Goal: Task Accomplishment & Management: Use online tool/utility

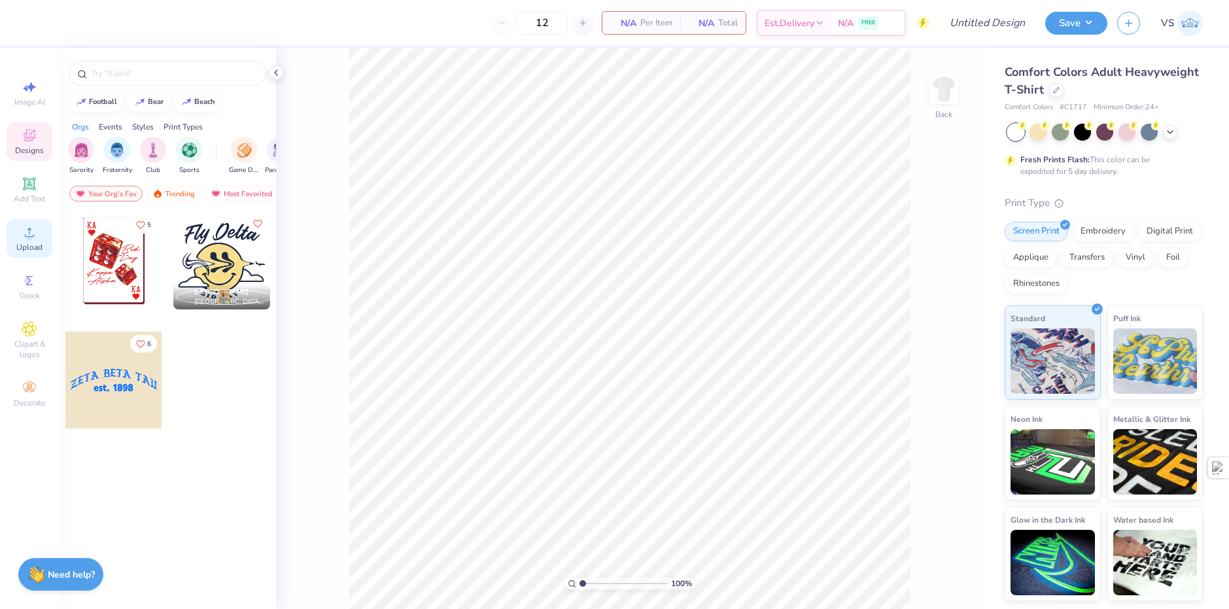
click at [31, 249] on span "Upload" at bounding box center [29, 247] width 26 height 10
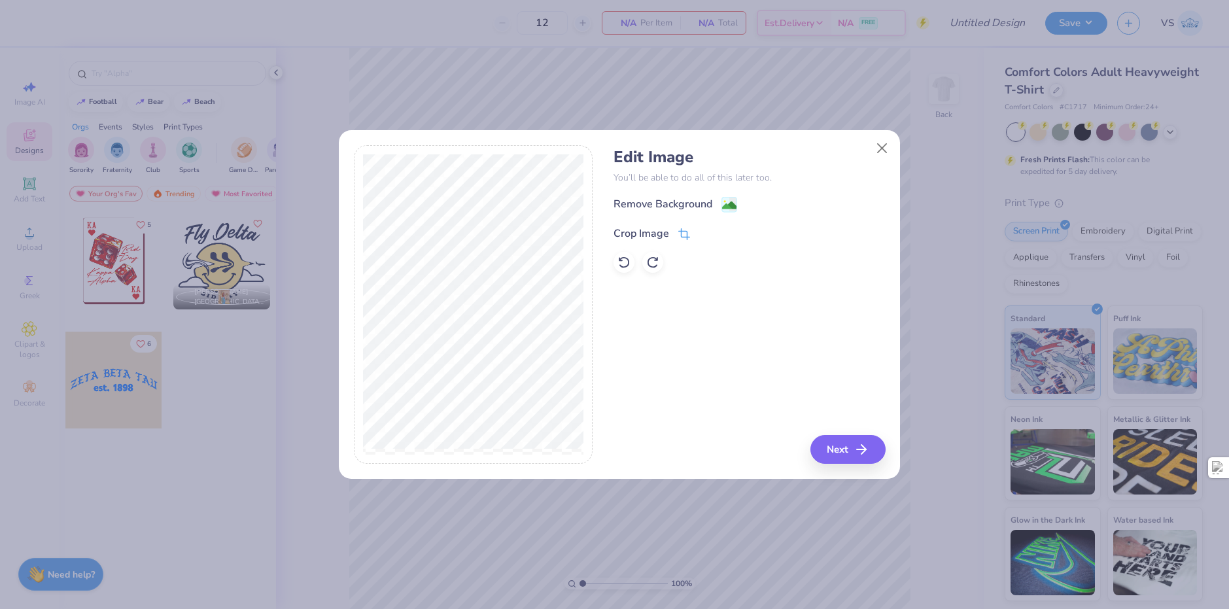
click at [669, 232] on div "Crop Image" at bounding box center [651, 234] width 77 height 16
click at [703, 231] on icon at bounding box center [706, 232] width 8 height 8
click at [842, 443] on button "Next" at bounding box center [849, 449] width 75 height 29
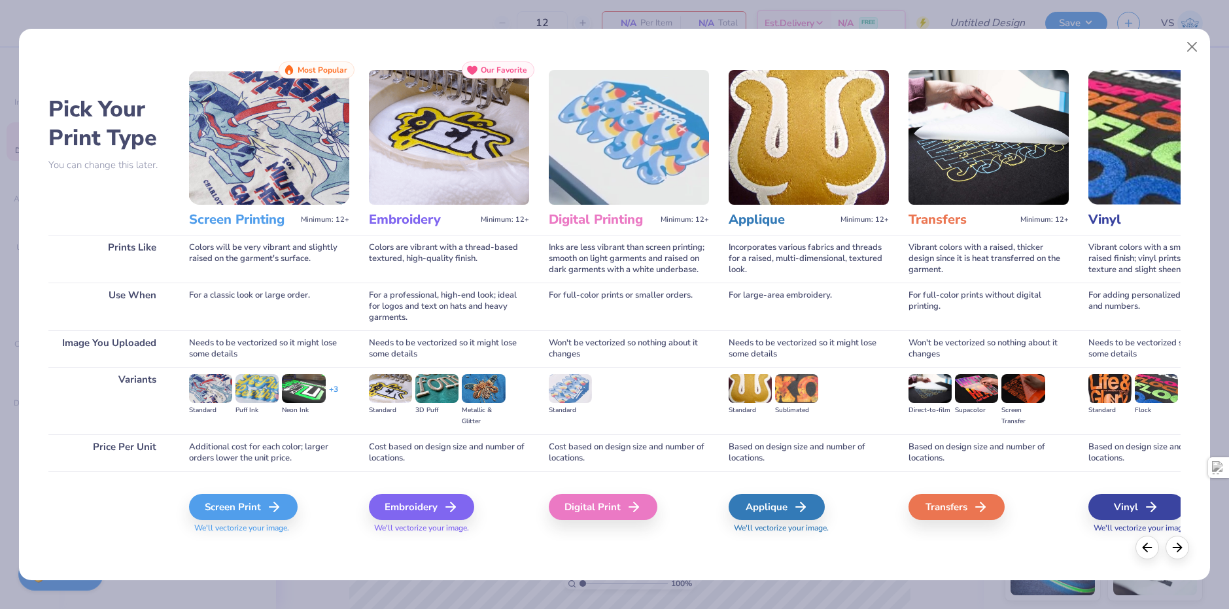
drag, startPoint x: 615, startPoint y: 500, endPoint x: 606, endPoint y: 470, distance: 32.1
click at [615, 500] on div "Digital Print" at bounding box center [603, 507] width 109 height 26
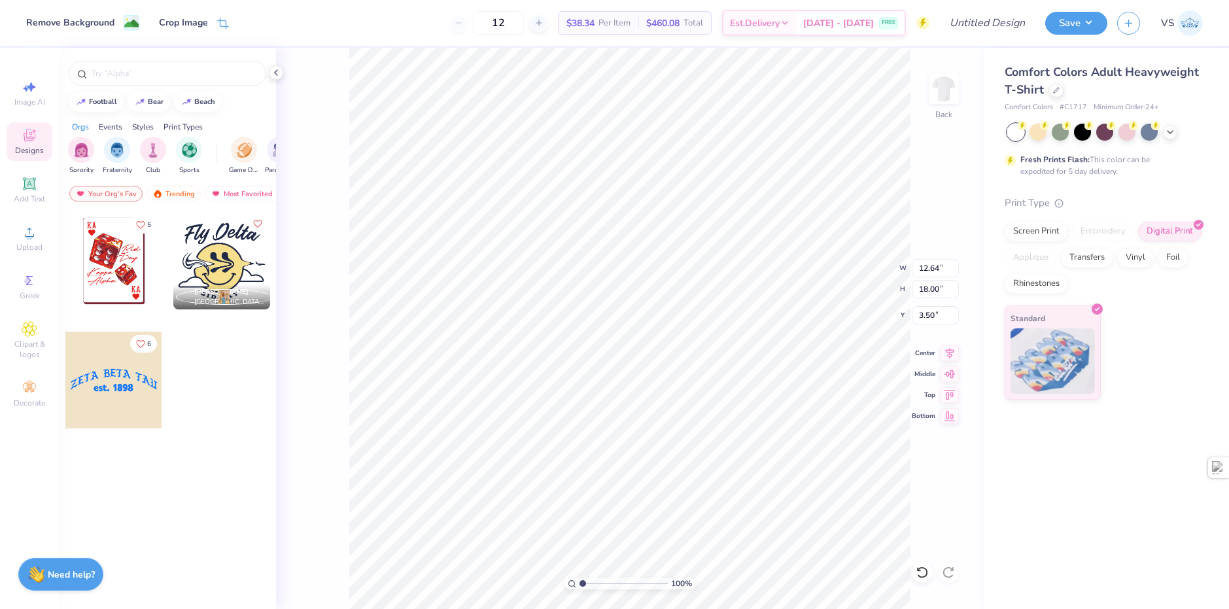
type input "10.11"
type input "14.39"
type input "3.22"
type input "4.74"
click at [949, 95] on img at bounding box center [944, 89] width 52 height 52
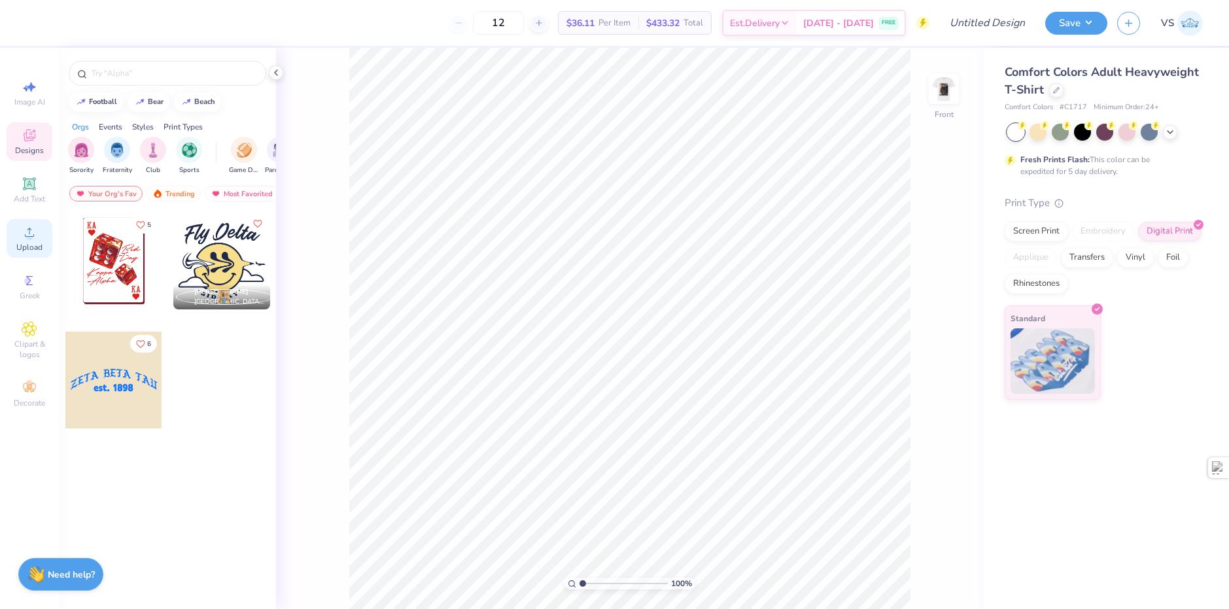
click at [37, 236] on icon at bounding box center [30, 232] width 16 height 16
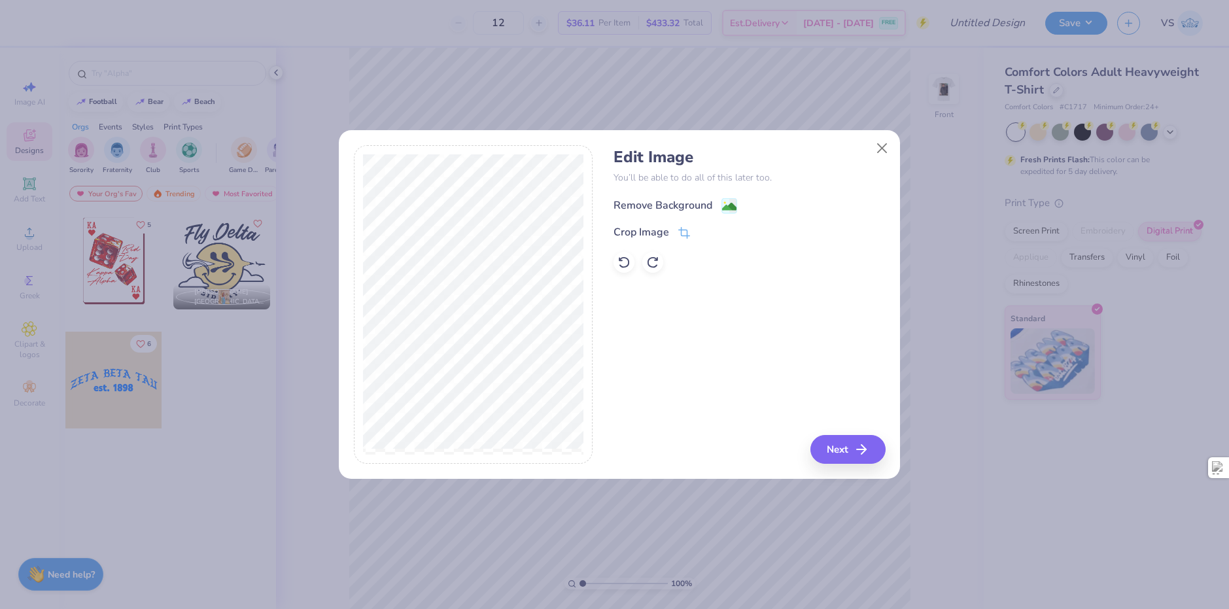
click at [698, 203] on div "Remove Background" at bounding box center [662, 206] width 99 height 16
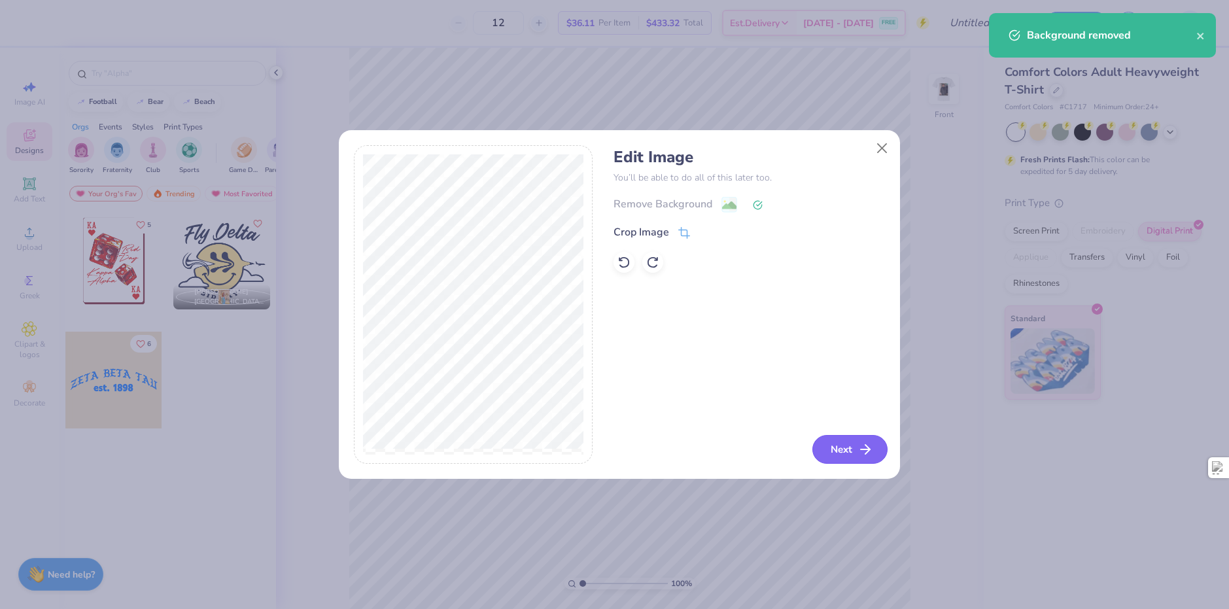
click at [839, 453] on button "Next" at bounding box center [849, 449] width 75 height 29
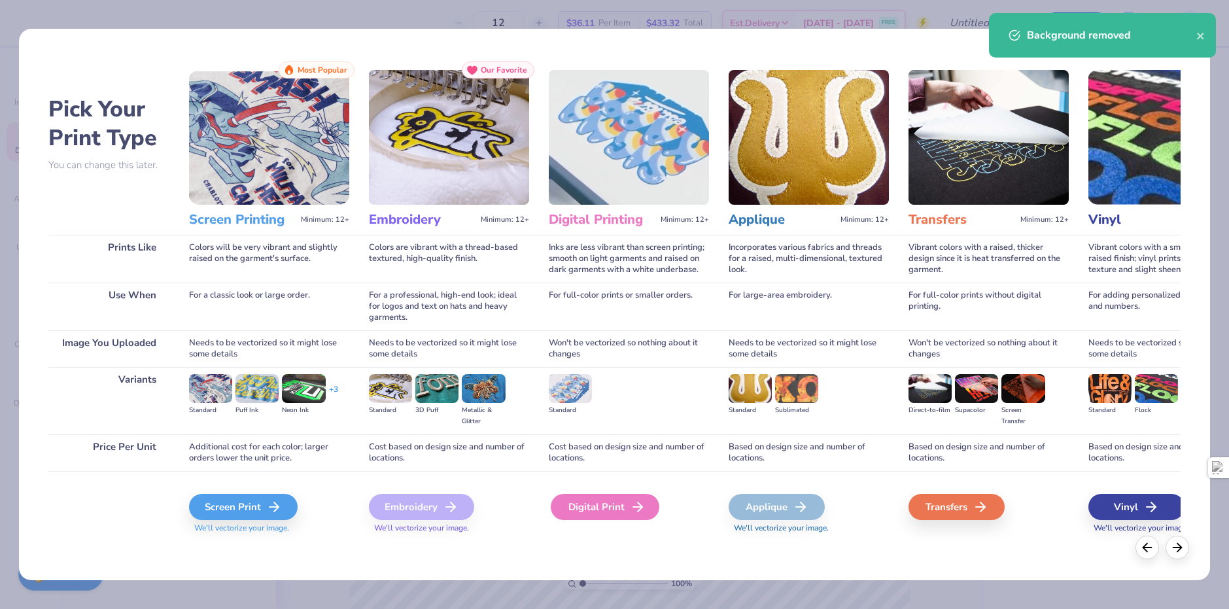
click at [613, 515] on div "Digital Print" at bounding box center [605, 507] width 109 height 26
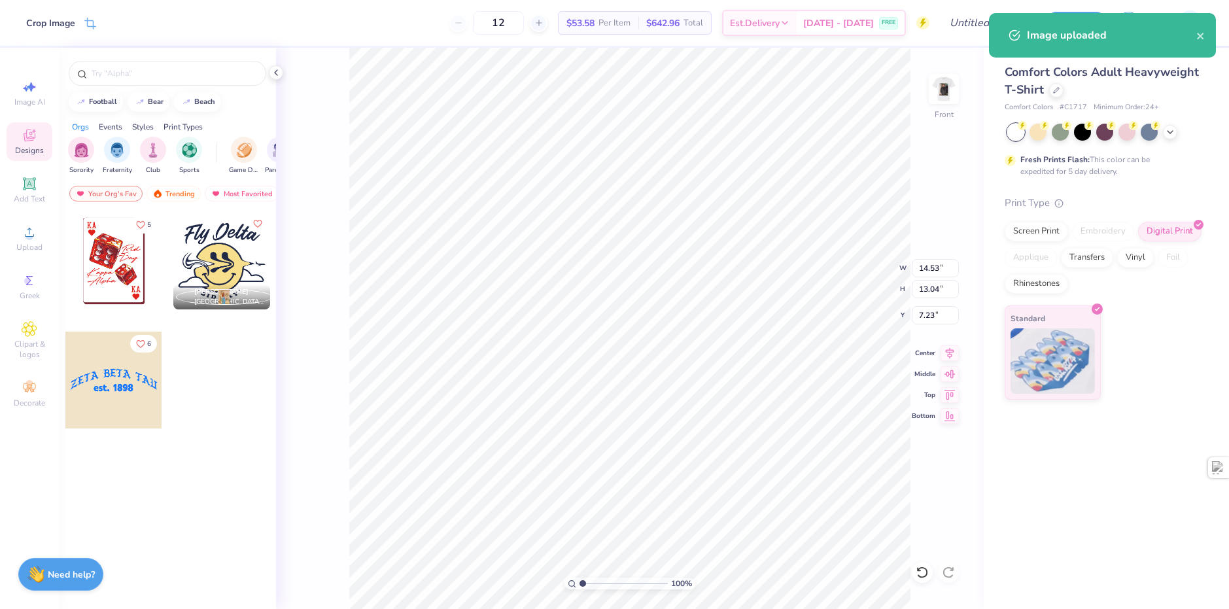
type input "9.62"
type input "8.63"
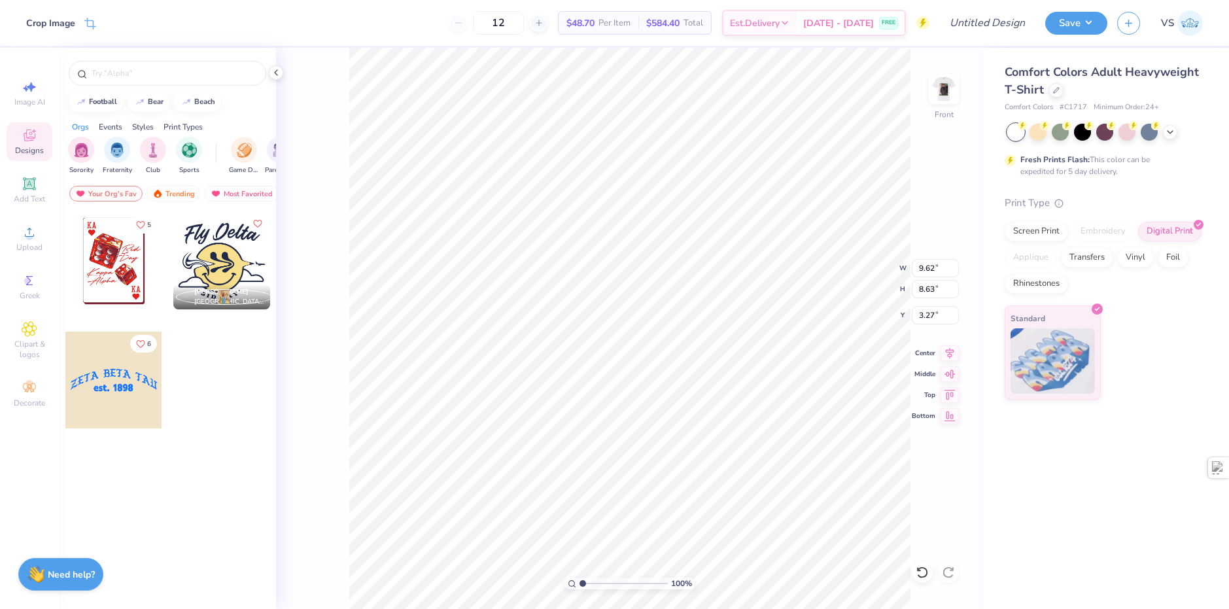
type input "3.27"
click at [26, 236] on icon at bounding box center [29, 232] width 9 height 9
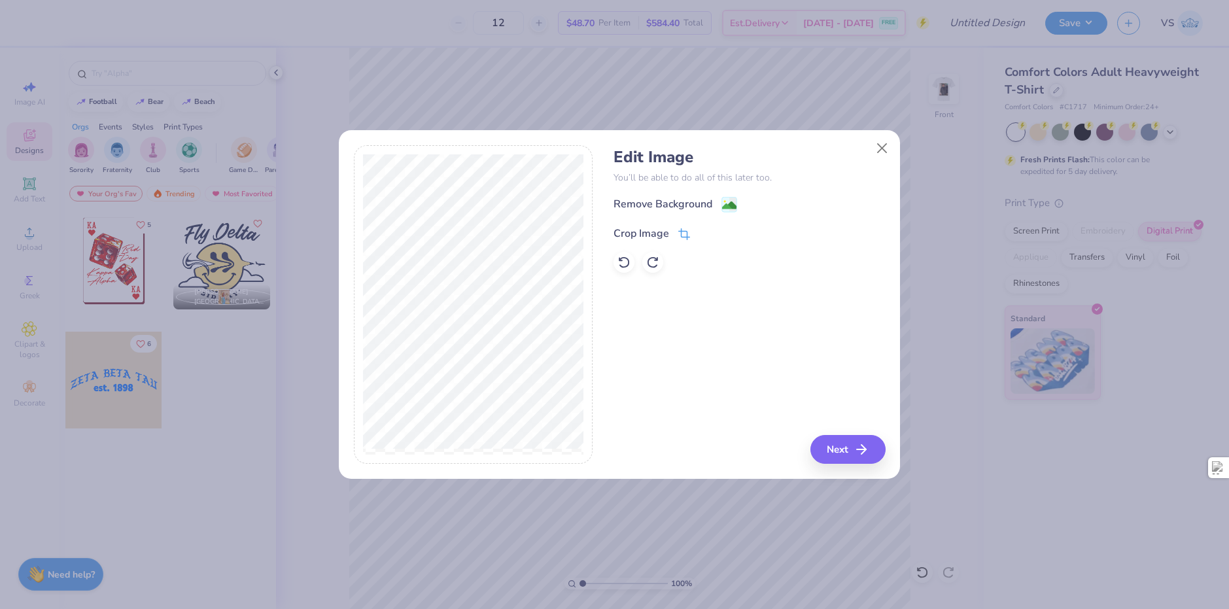
click at [679, 232] on icon at bounding box center [683, 236] width 9 height 9
click at [720, 300] on div "Edit Image You’ll be able to do all of this later too. Remove Background Crop I…" at bounding box center [748, 304] width 271 height 319
click at [703, 230] on icon at bounding box center [706, 232] width 8 height 8
click at [727, 208] on image at bounding box center [729, 206] width 14 height 14
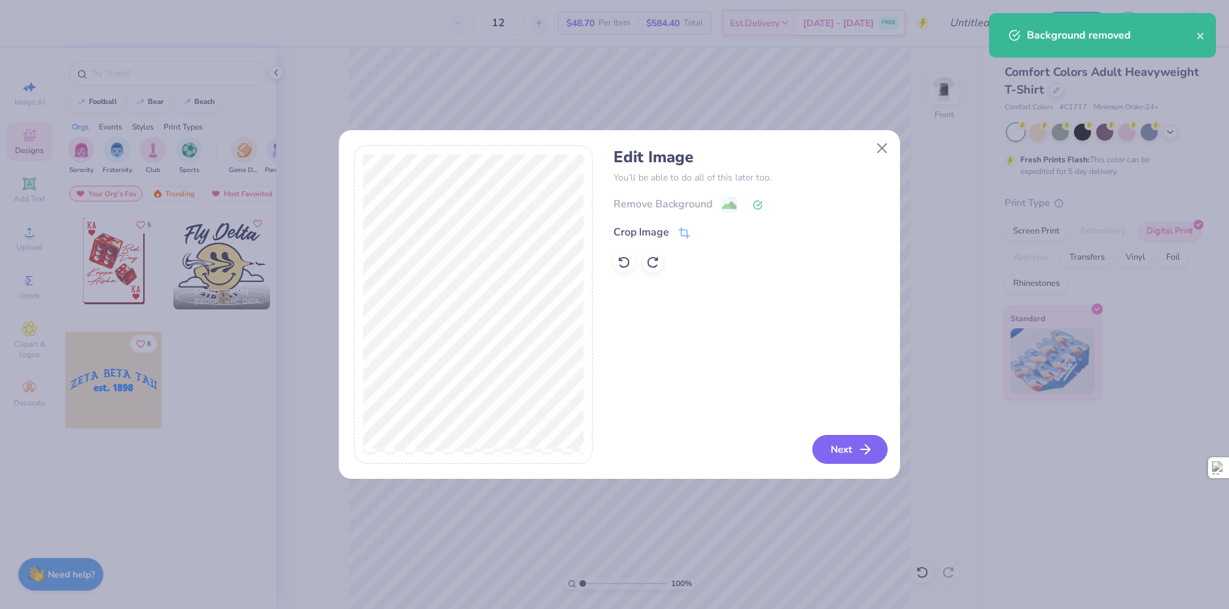
click at [848, 450] on button "Next" at bounding box center [849, 449] width 75 height 29
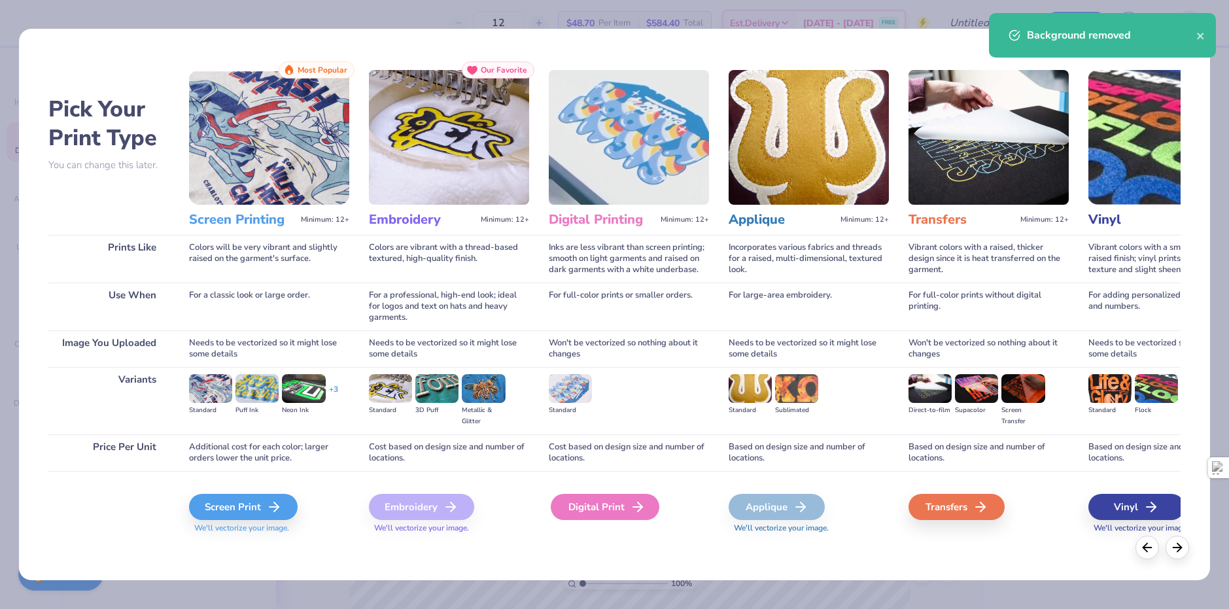
click at [628, 515] on div "Digital Print" at bounding box center [605, 507] width 109 height 26
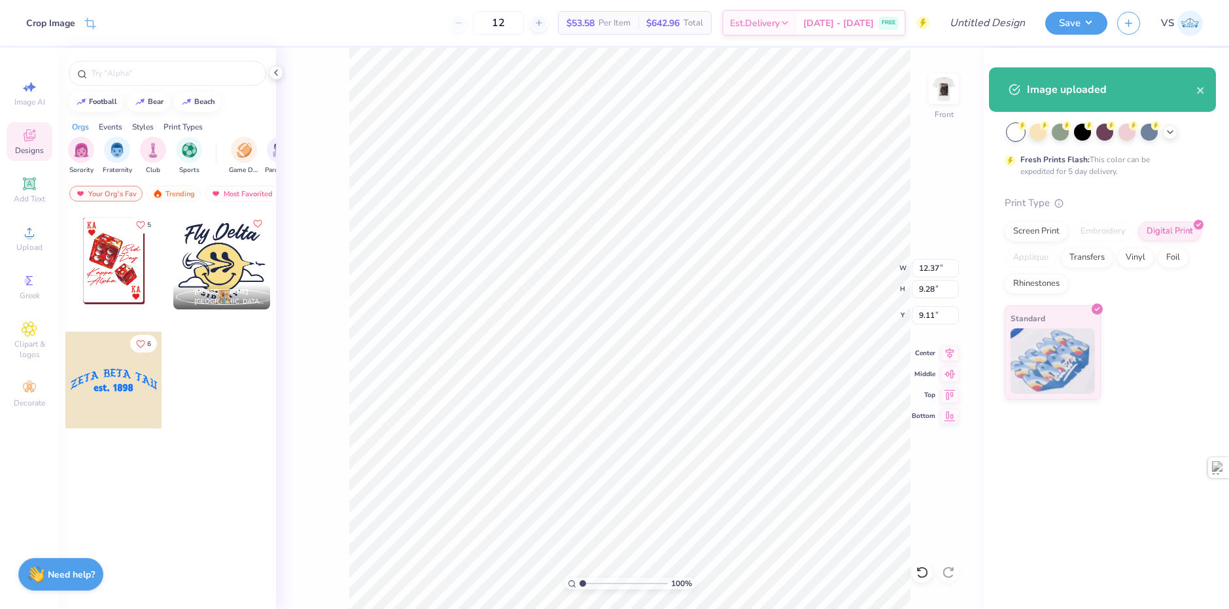
type input "8.04"
type input "6.03"
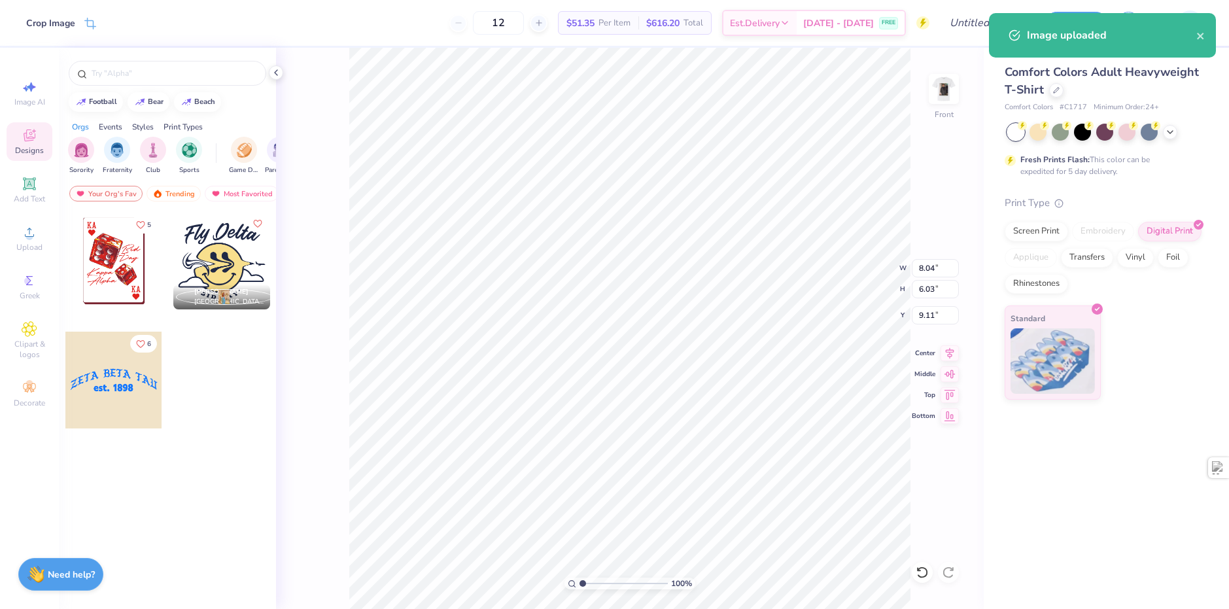
type input "12.54"
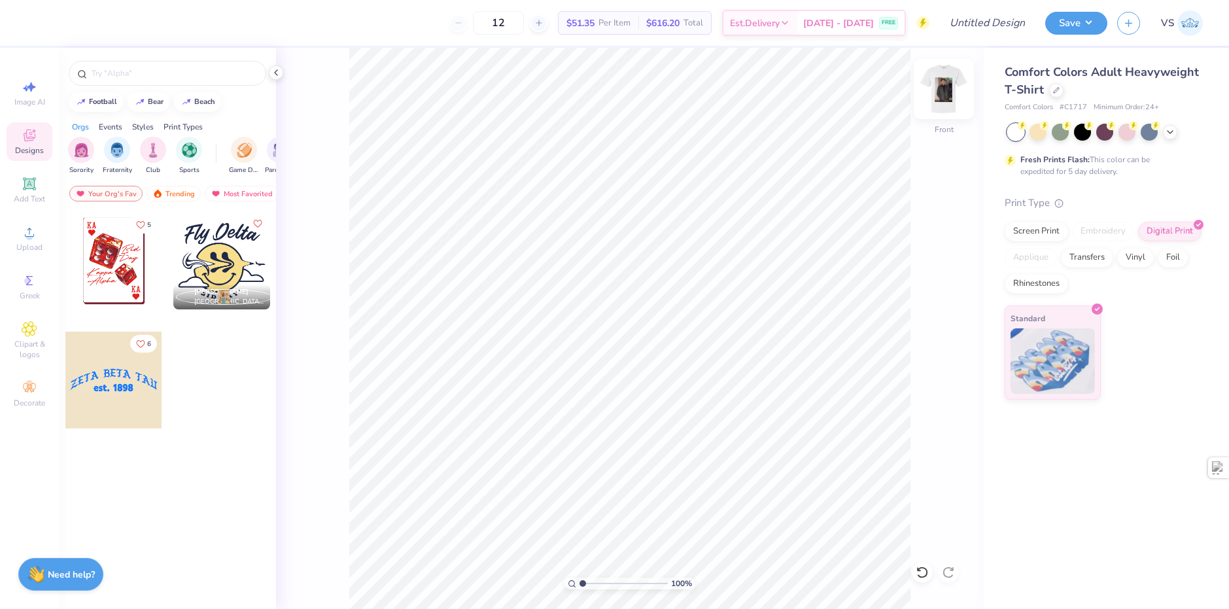
click at [940, 92] on img at bounding box center [944, 89] width 52 height 52
type input "4.67"
type input "9.42"
type input "13.41"
type input "5.80"
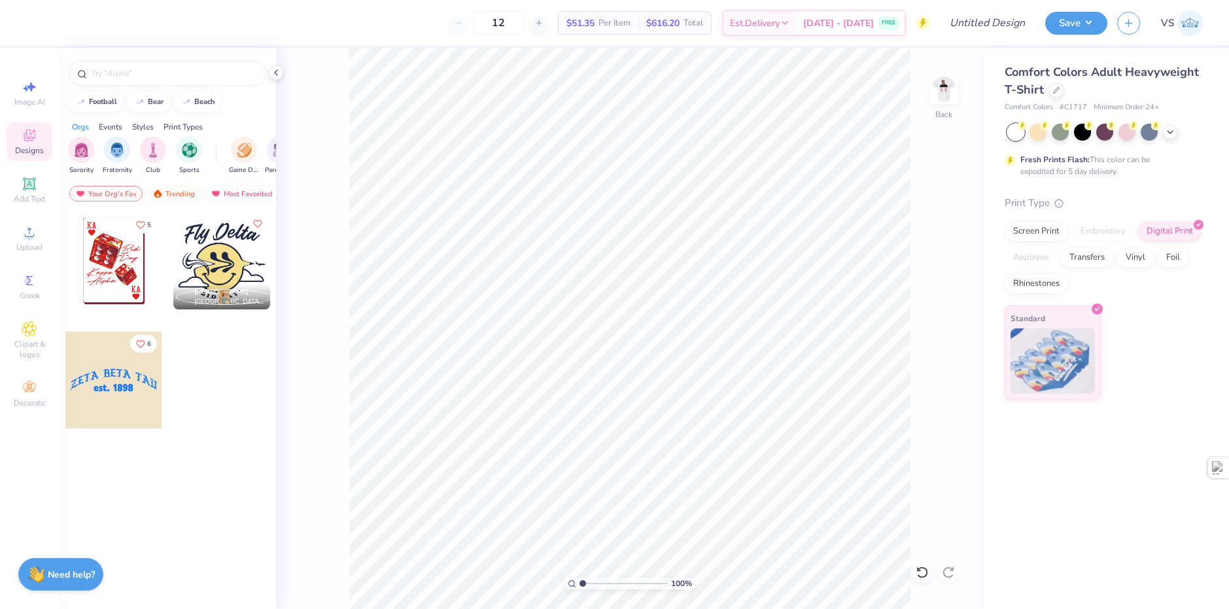
click at [41, 260] on div "Image AI Designs Add Text Upload Greek Clipart & logos Decorate" at bounding box center [30, 243] width 46 height 339
click at [39, 252] on span "Upload" at bounding box center [29, 247] width 26 height 10
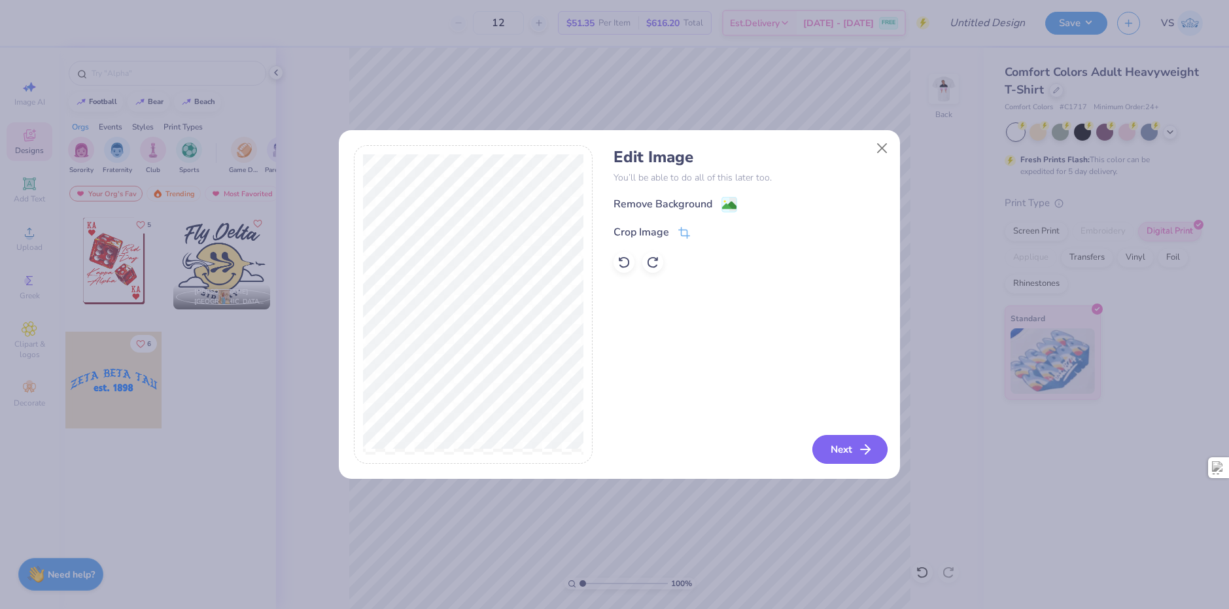
click at [836, 455] on button "Next" at bounding box center [849, 449] width 75 height 29
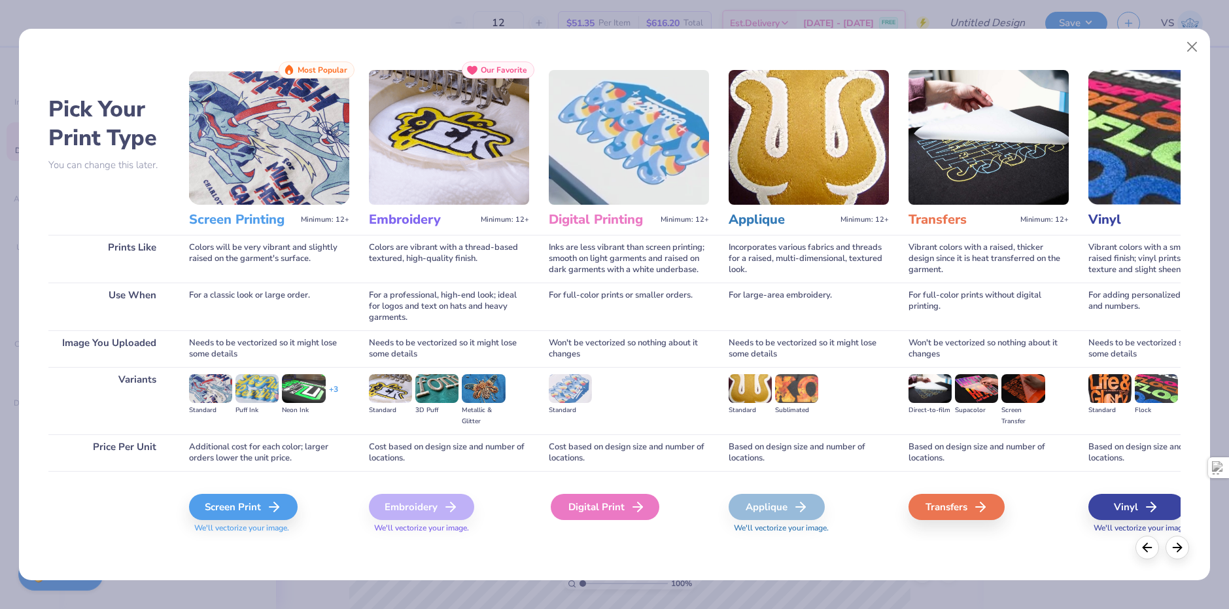
click at [641, 509] on icon at bounding box center [638, 507] width 16 height 16
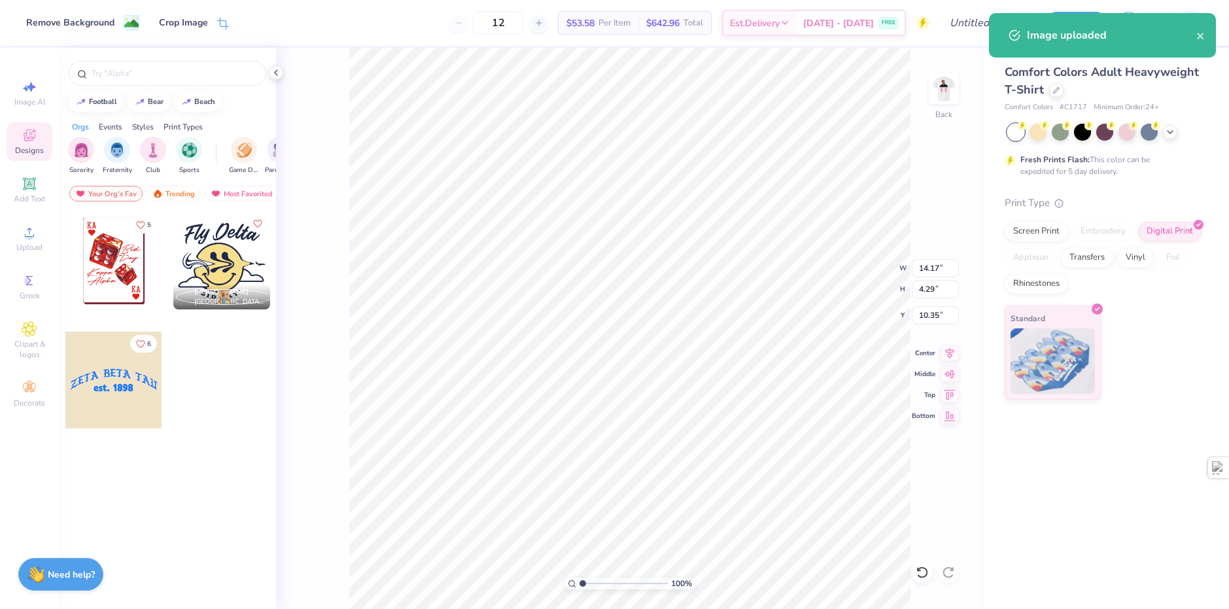
type input "10.58"
type input "3.21"
type input "2.59"
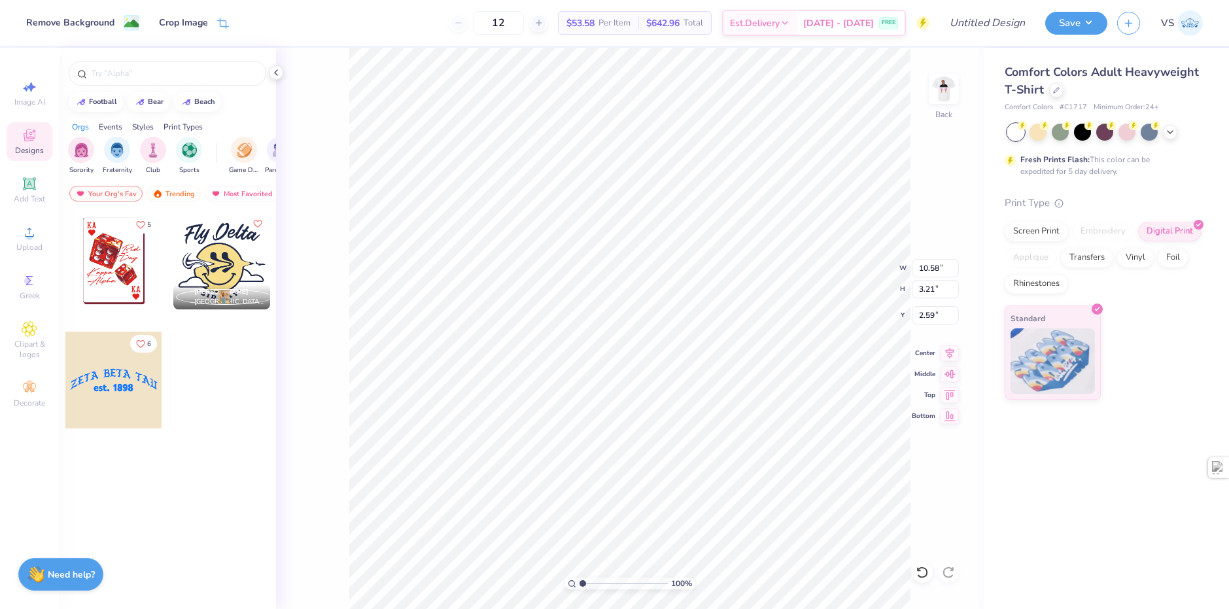
type input "9.08"
type input "2.75"
type input "2.80"
type input "9.28"
type input "2.81"
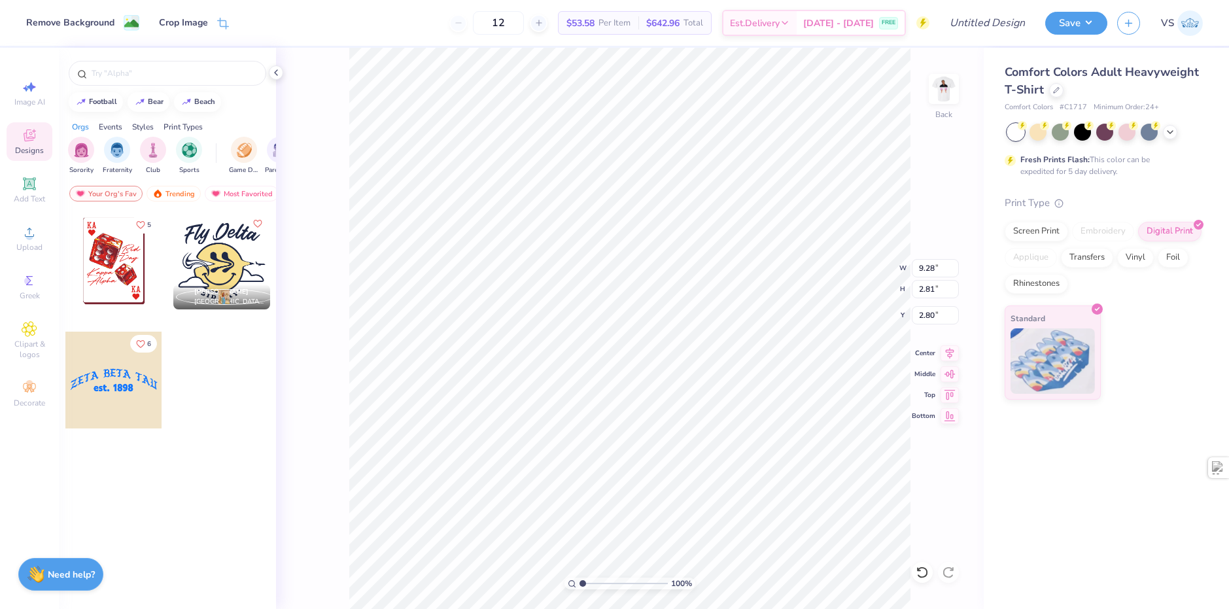
type input "2.66"
type input "4.61"
click at [17, 236] on div "Upload" at bounding box center [30, 238] width 46 height 39
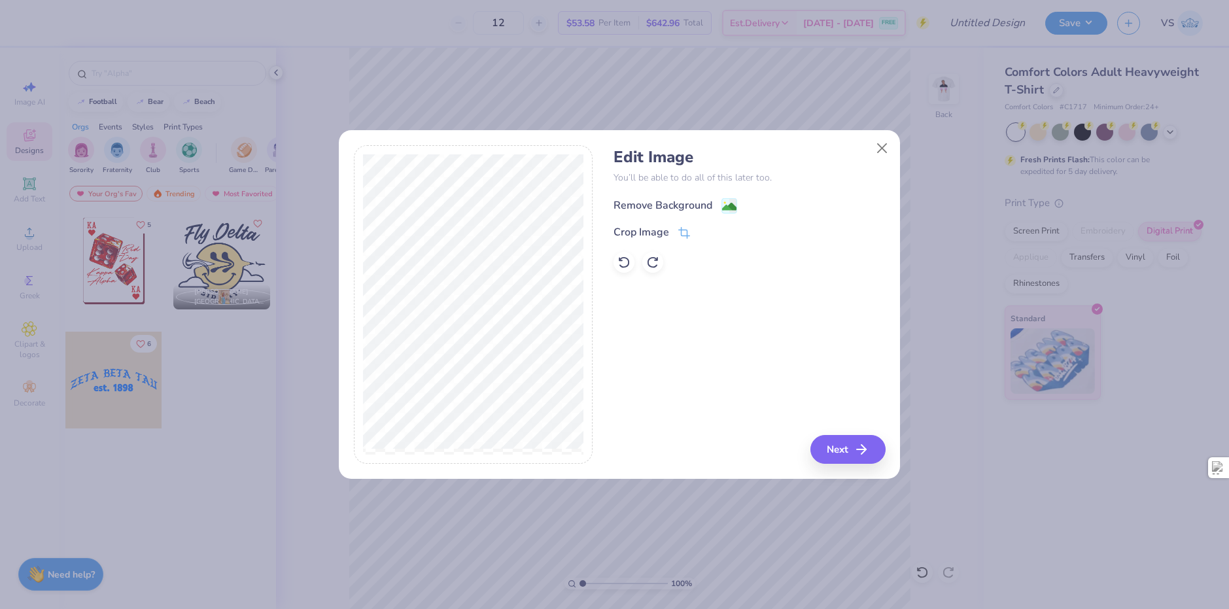
click at [675, 211] on div "Remove Background" at bounding box center [662, 206] width 99 height 16
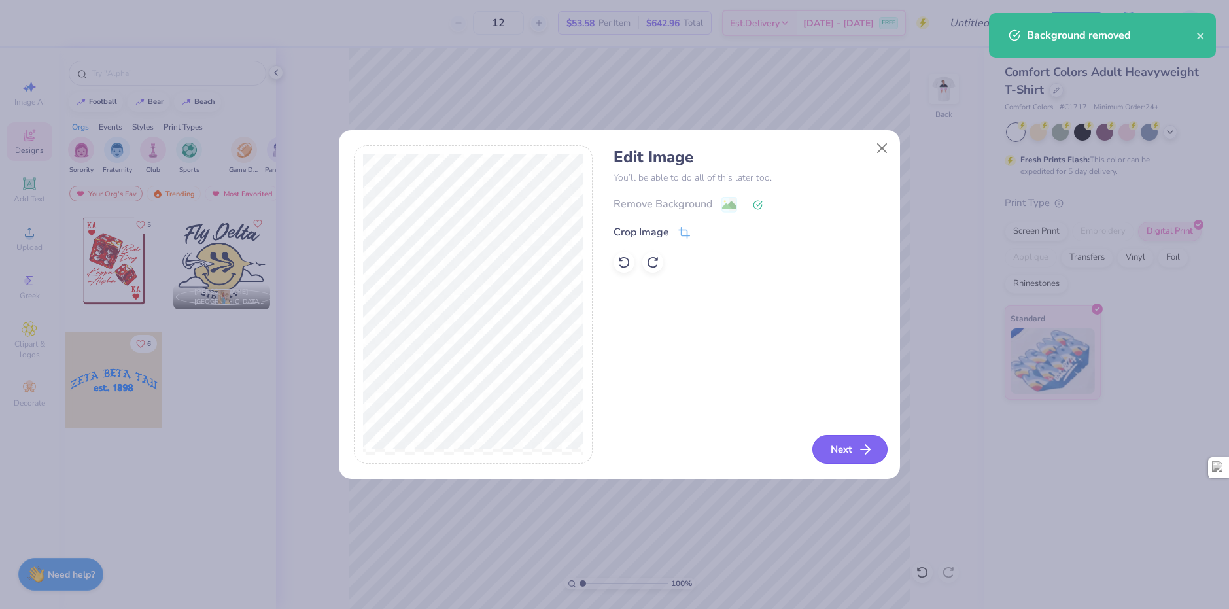
click at [852, 454] on button "Next" at bounding box center [849, 449] width 75 height 29
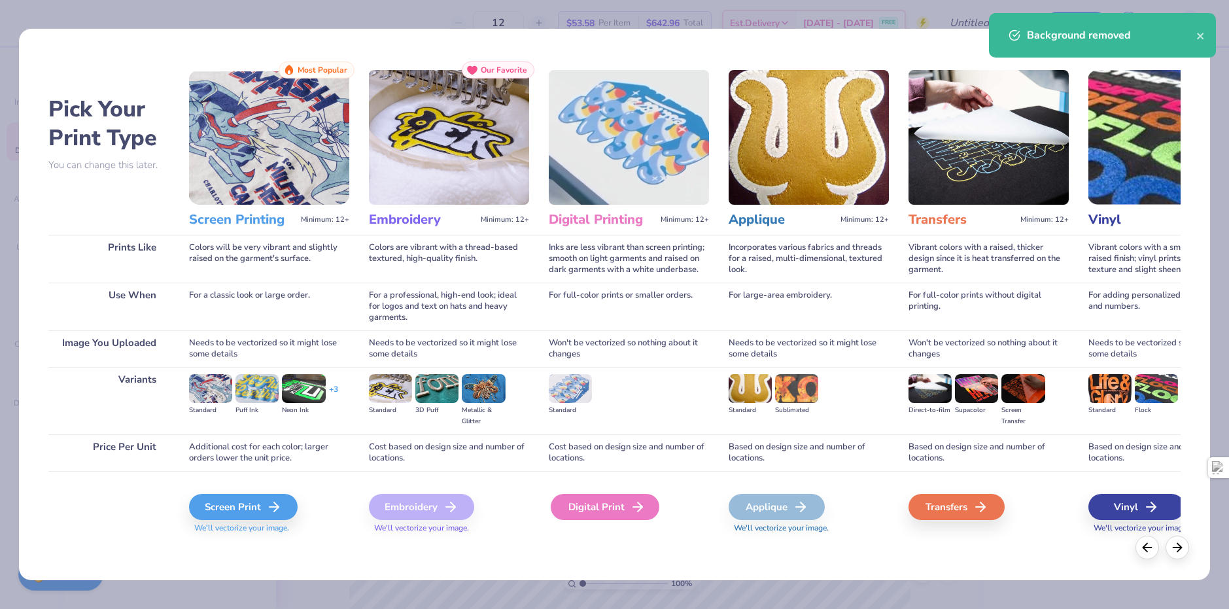
click at [594, 515] on div "Digital Print" at bounding box center [605, 507] width 109 height 26
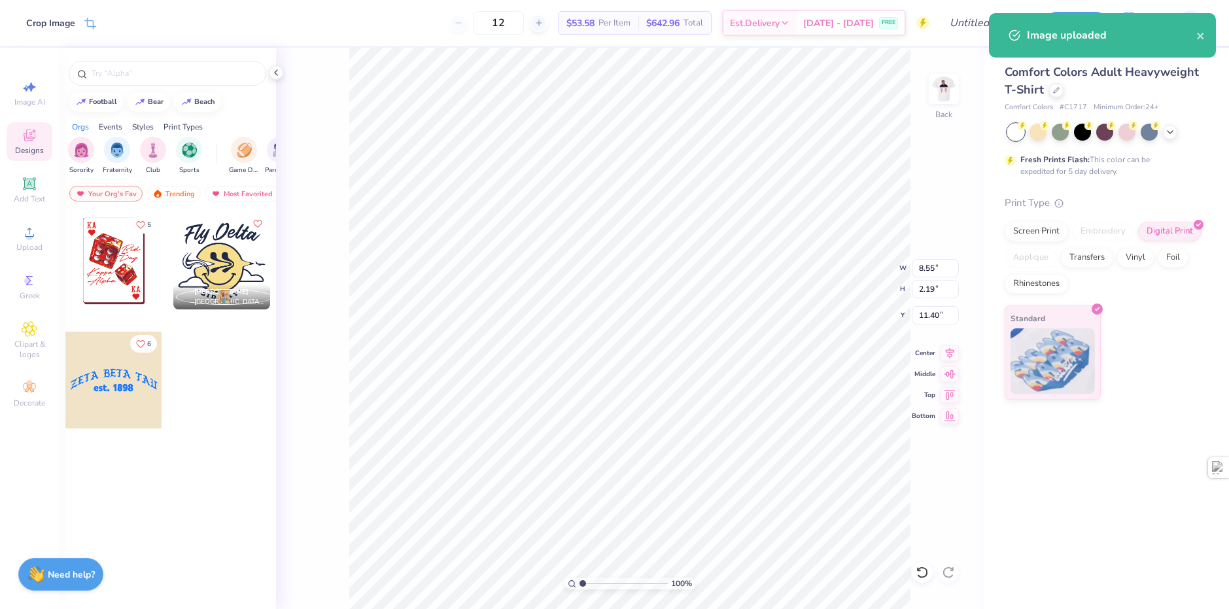
type input "1.69"
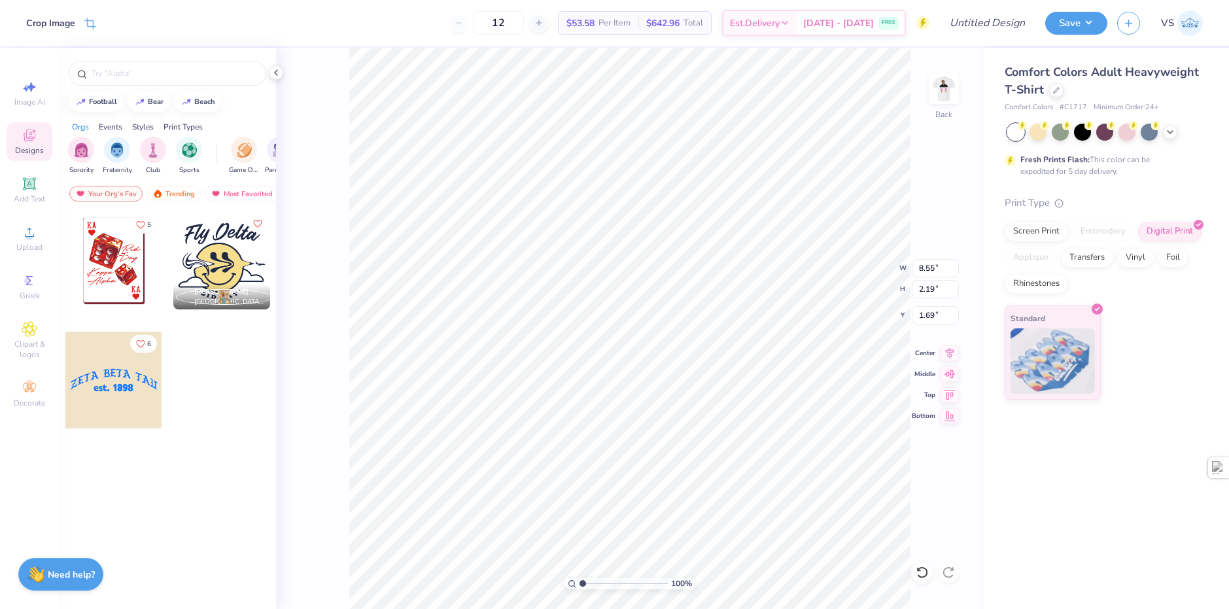
type input "1.90"
click at [31, 252] on span "Upload" at bounding box center [29, 247] width 26 height 10
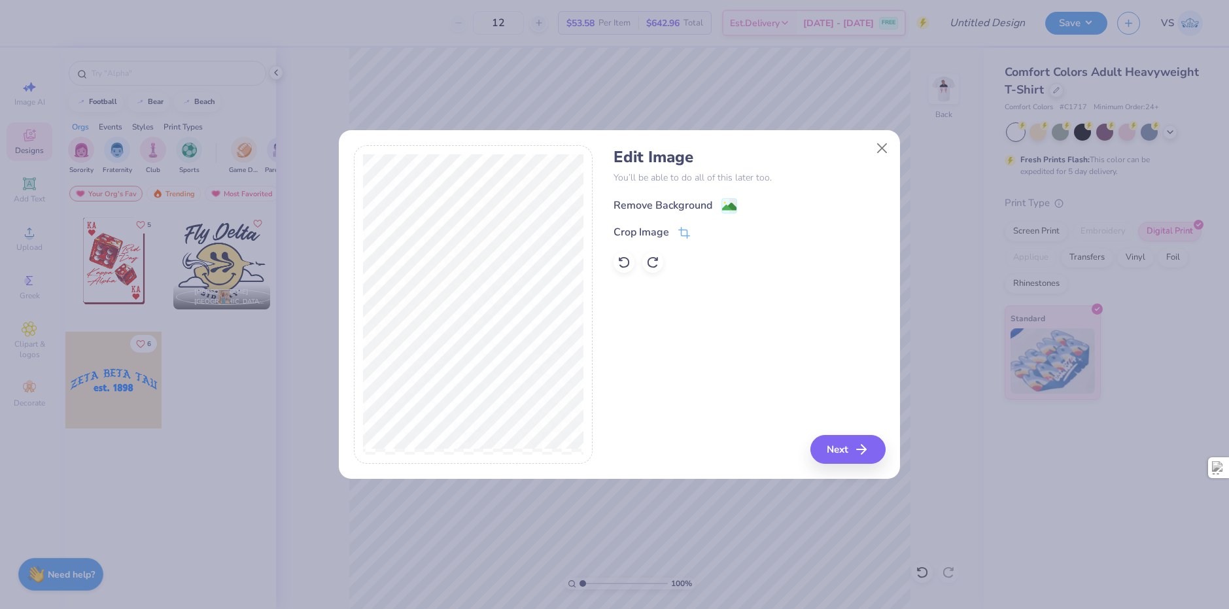
click at [710, 209] on div "Remove Background" at bounding box center [662, 206] width 99 height 16
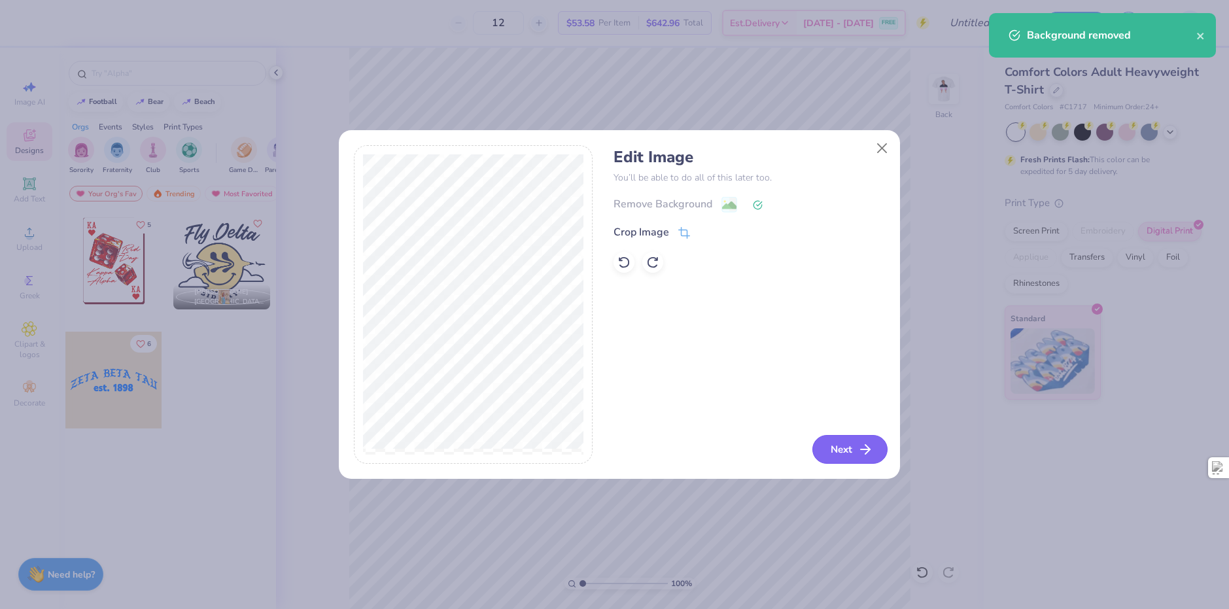
click at [844, 454] on button "Next" at bounding box center [849, 449] width 75 height 29
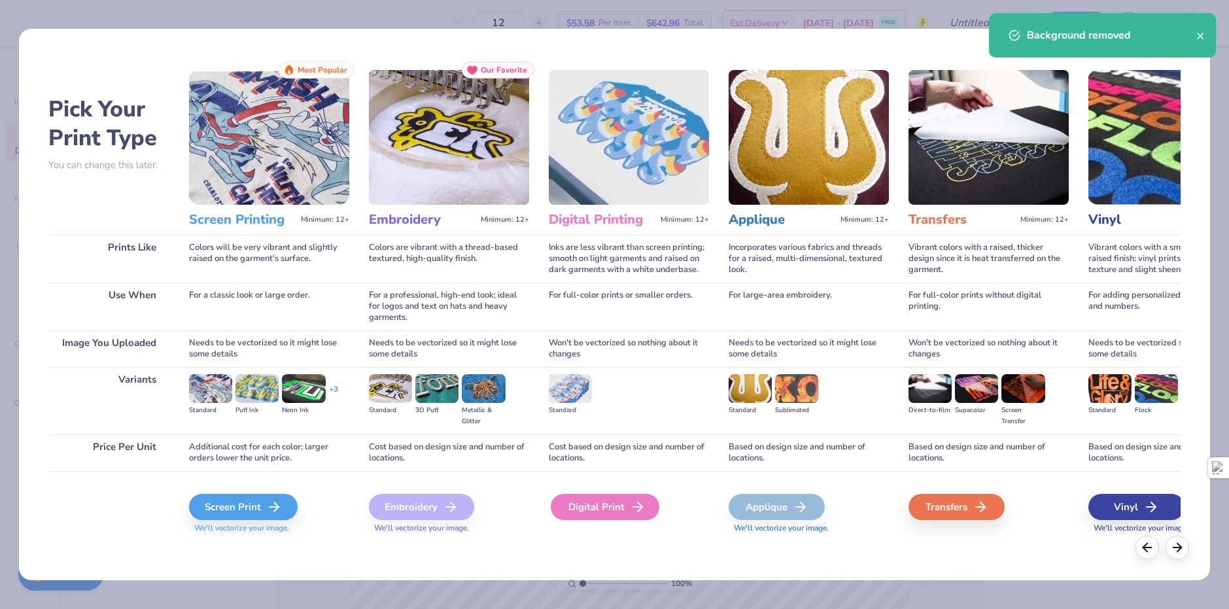
click at [570, 500] on div "Digital Print" at bounding box center [605, 507] width 109 height 26
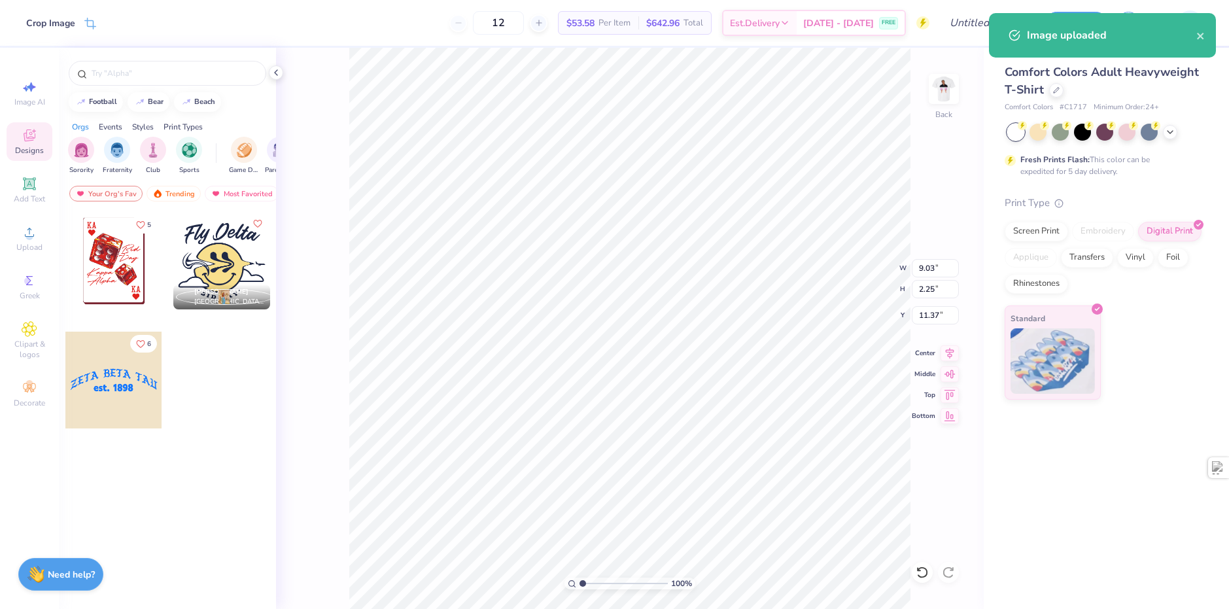
type input "1.87"
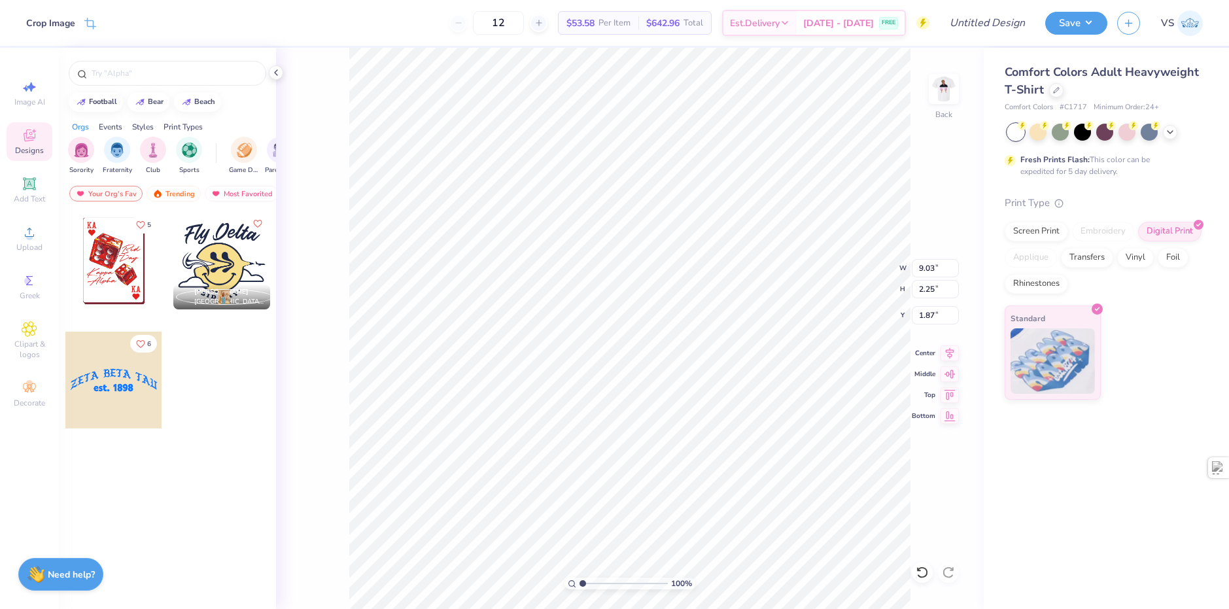
type input "8.47"
type input "2.11"
type input "2.19"
click at [929, 96] on div "100 % Back" at bounding box center [630, 328] width 708 height 561
click at [929, 94] on img at bounding box center [944, 89] width 52 height 52
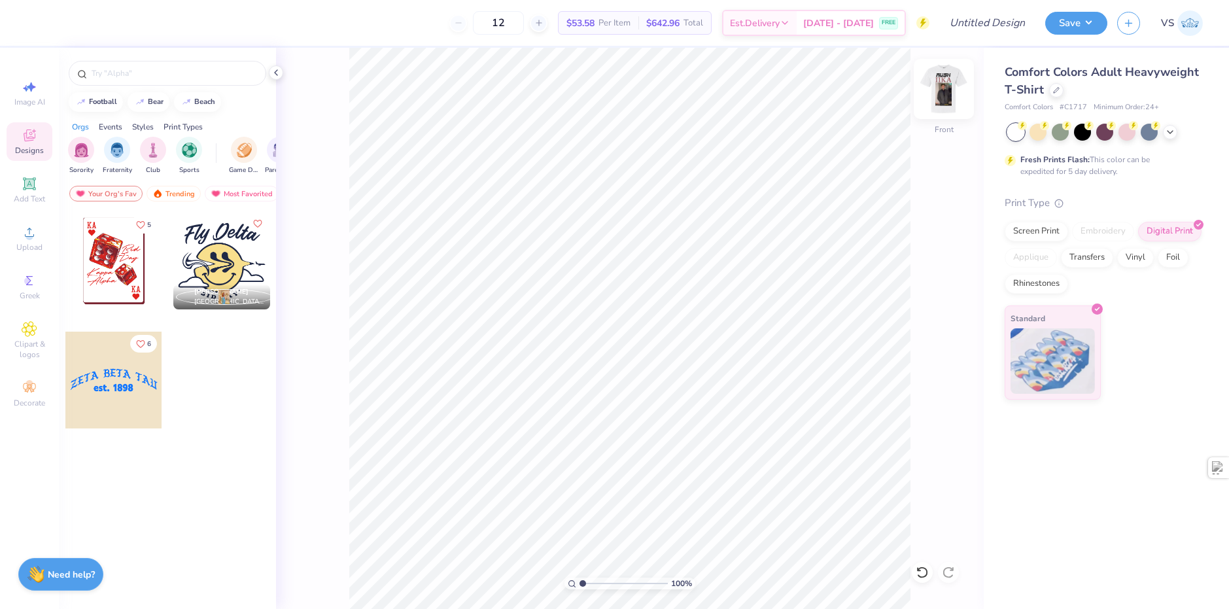
click at [938, 101] on img at bounding box center [944, 89] width 52 height 52
click at [941, 97] on img at bounding box center [944, 89] width 52 height 52
click at [948, 88] on img at bounding box center [944, 89] width 52 height 52
click at [1007, 31] on input "Design Title" at bounding box center [971, 23] width 128 height 26
type input "PIKE Rush Shirt"
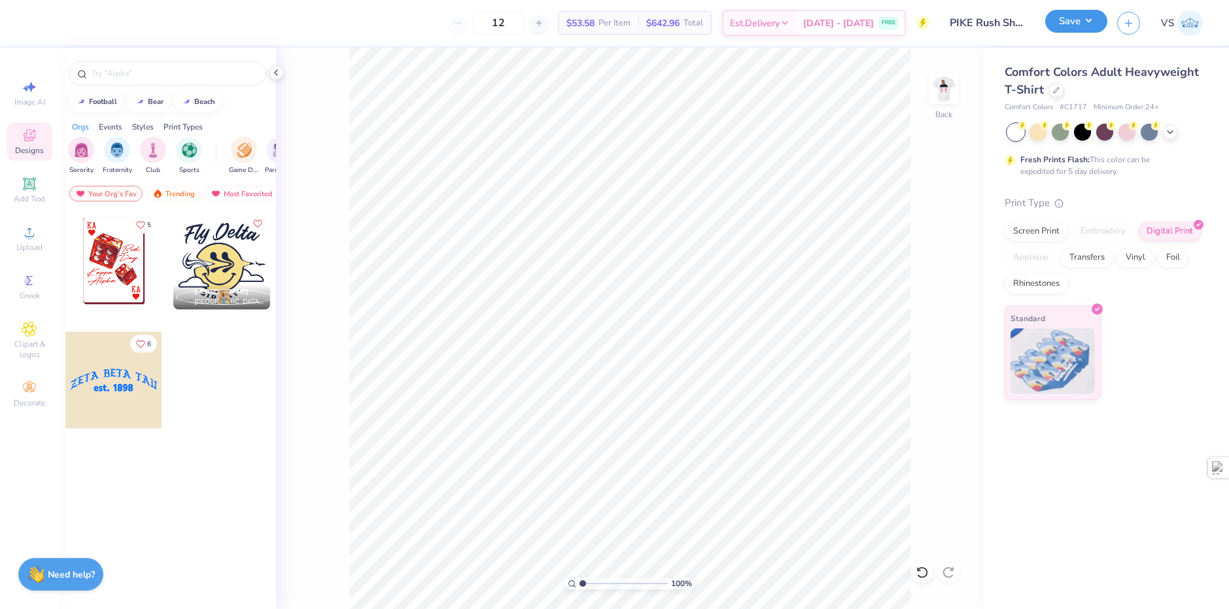
click at [1081, 28] on button "Save" at bounding box center [1076, 21] width 62 height 23
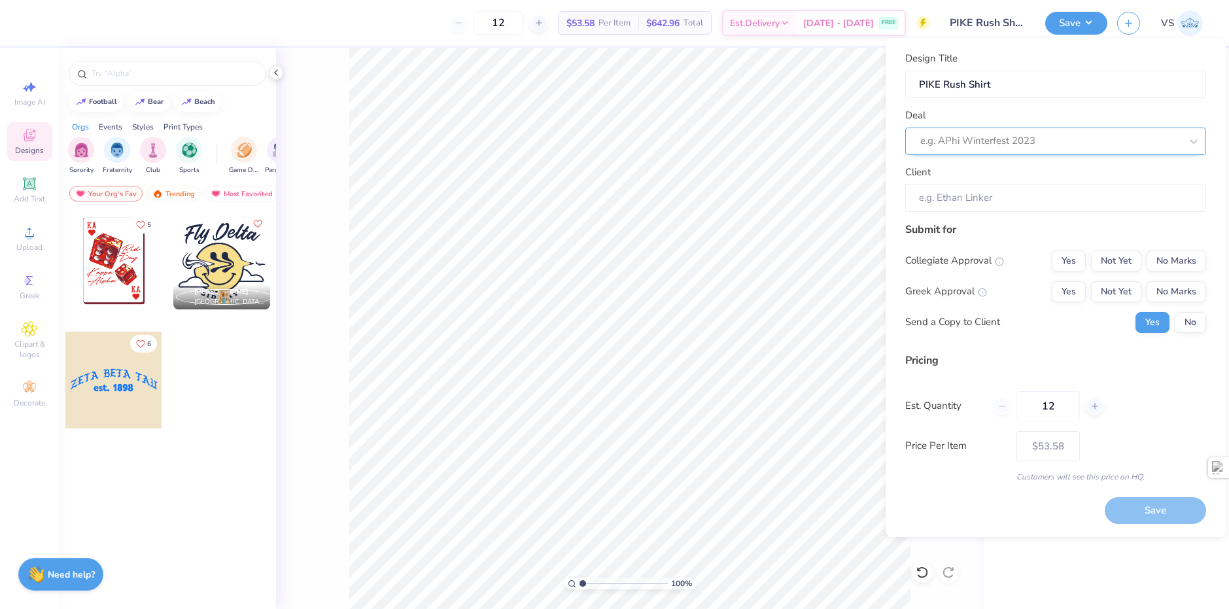
click at [1039, 151] on div "e.g. APhi Winterfest 2023" at bounding box center [1055, 141] width 301 height 27
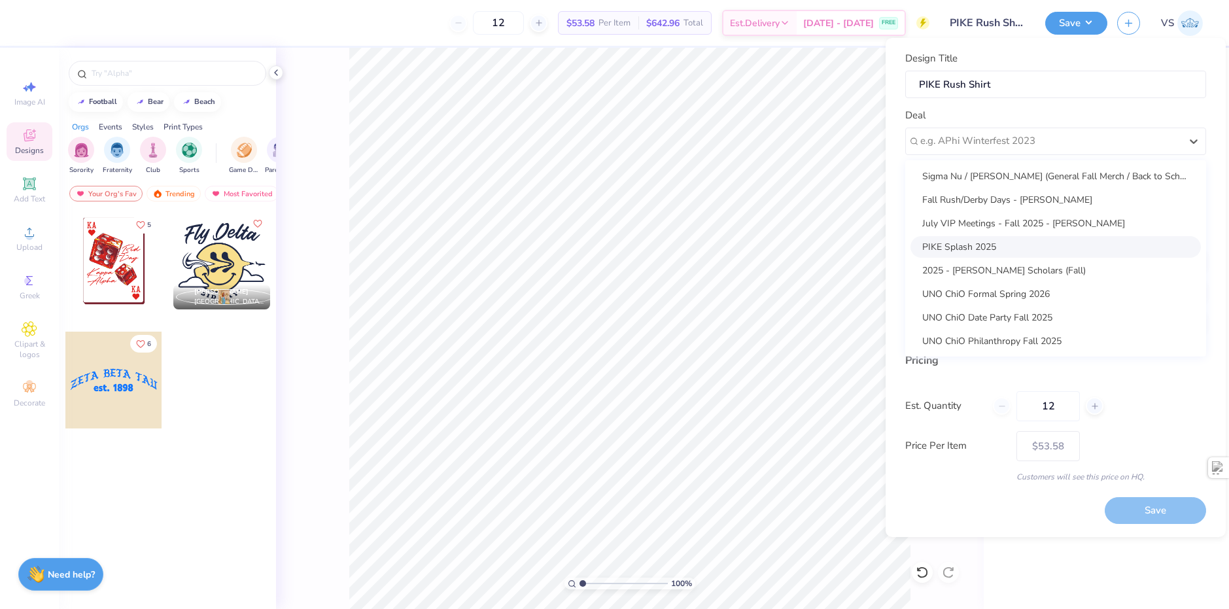
click at [1016, 247] on div "PIKE Splash 2025" at bounding box center [1055, 247] width 290 height 22
type input "[PERSON_NAME]"
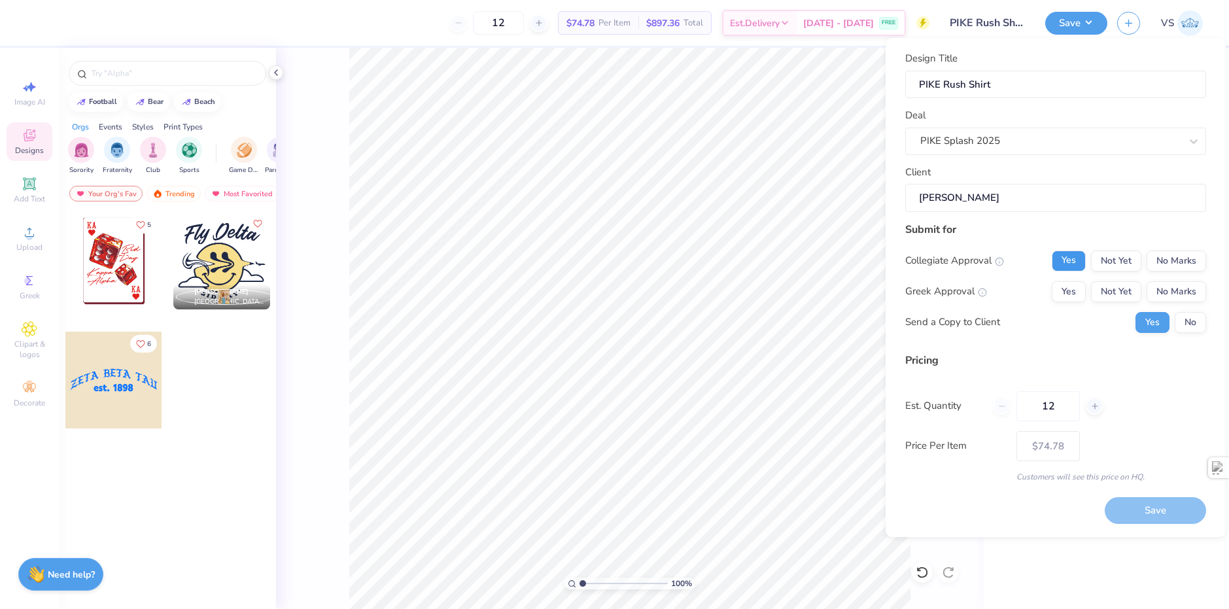
click at [1074, 258] on button "Yes" at bounding box center [1069, 260] width 34 height 21
click at [1159, 255] on button "No Marks" at bounding box center [1176, 260] width 60 height 21
click at [1091, 294] on button "Not Yet" at bounding box center [1116, 291] width 50 height 21
click at [1082, 296] on button "Yes" at bounding box center [1069, 291] width 34 height 21
drag, startPoint x: 1068, startPoint y: 413, endPoint x: 997, endPoint y: 409, distance: 70.7
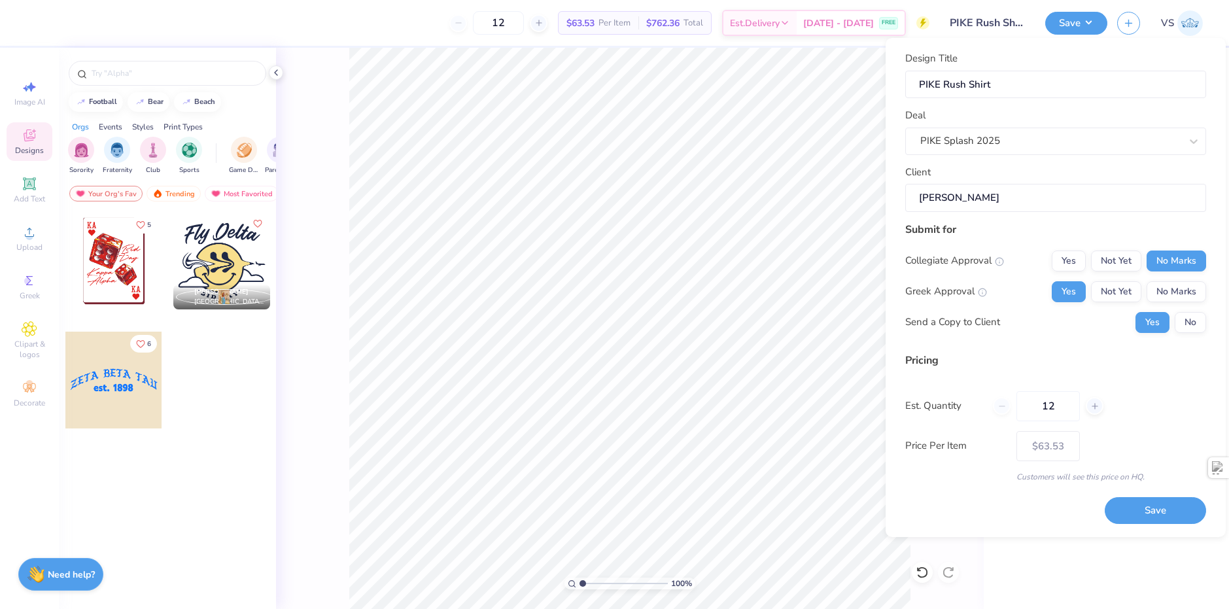
click at [1001, 409] on div "12" at bounding box center [1048, 406] width 111 height 30
click at [1109, 373] on div "Pricing Est. Quantity 12 Price Per Item $63.53 Customers will see this price on…" at bounding box center [1055, 418] width 301 height 130
drag, startPoint x: 1136, startPoint y: 479, endPoint x: 1167, endPoint y: 470, distance: 31.9
click at [1145, 479] on div "Customers will see this price on HQ." at bounding box center [1055, 477] width 301 height 12
click at [1019, 382] on div "Pricing Est. Quantity 12 Price Per Item $63.53 Customers will see this price on…" at bounding box center [1055, 418] width 301 height 130
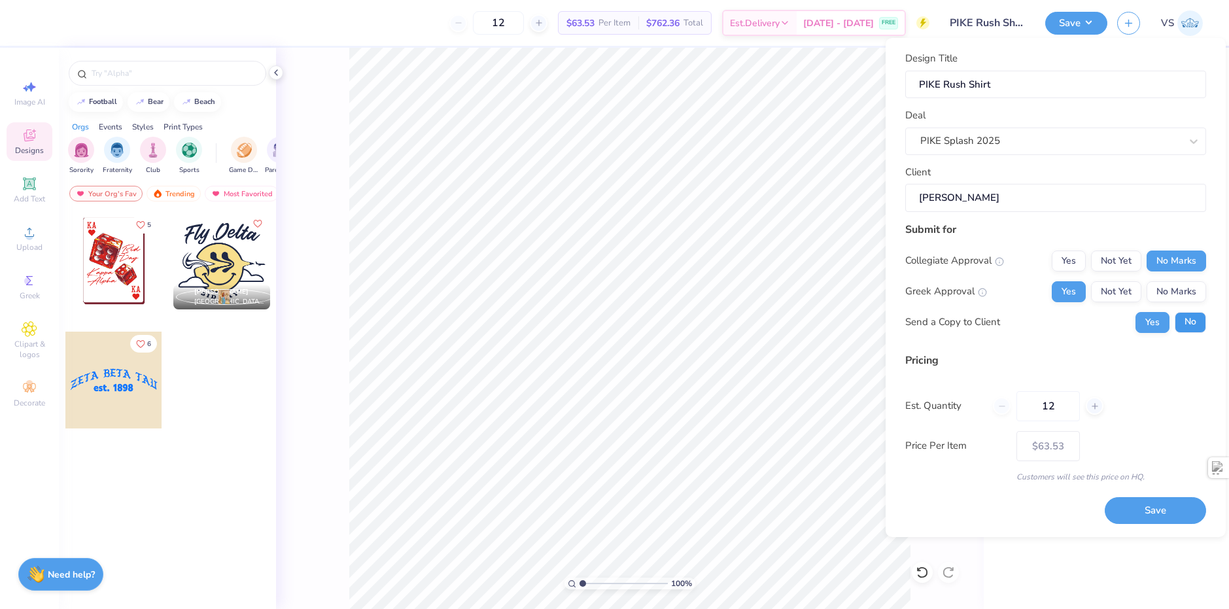
click at [1203, 323] on button "No" at bounding box center [1190, 322] width 31 height 21
click at [1144, 511] on button "Save" at bounding box center [1155, 510] width 101 height 27
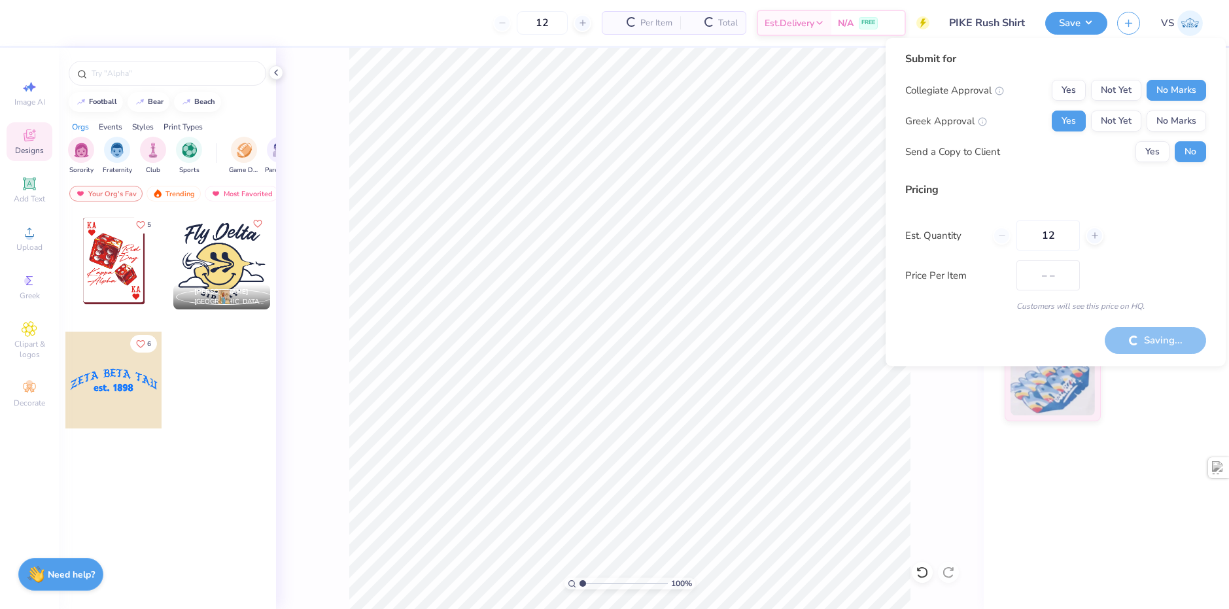
type input "$53.58"
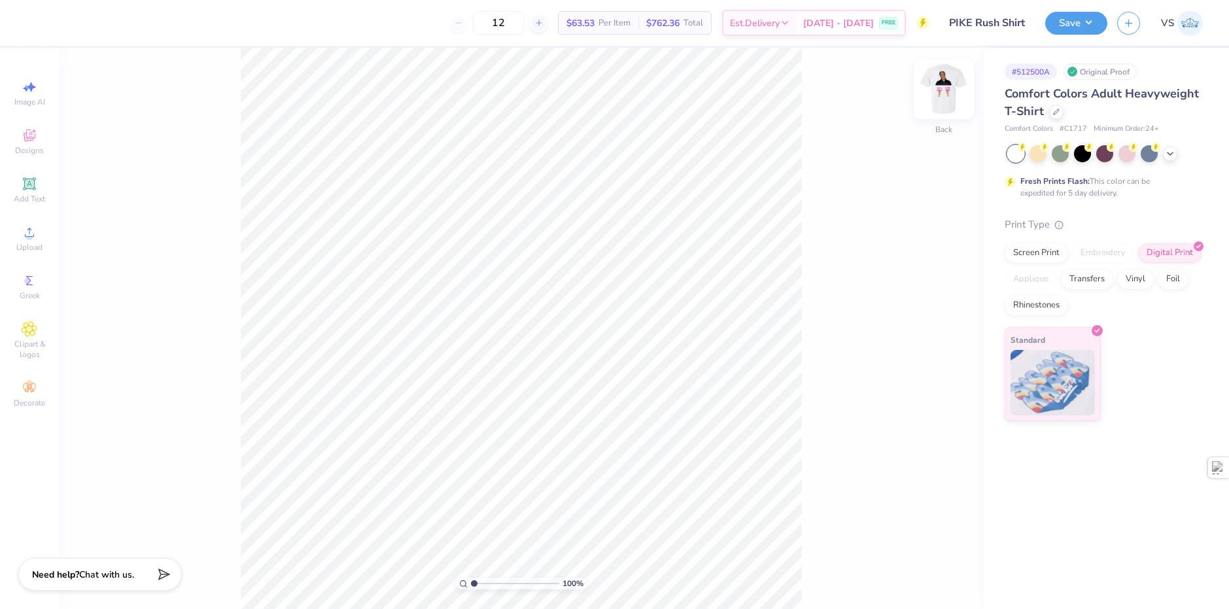
click at [945, 98] on img at bounding box center [944, 89] width 52 height 52
click at [922, 101] on div "100 % Front" at bounding box center [521, 328] width 925 height 561
click at [922, 94] on div "100 % Front" at bounding box center [521, 328] width 925 height 561
click at [941, 97] on img at bounding box center [944, 89] width 52 height 52
